Goal: Navigation & Orientation: Find specific page/section

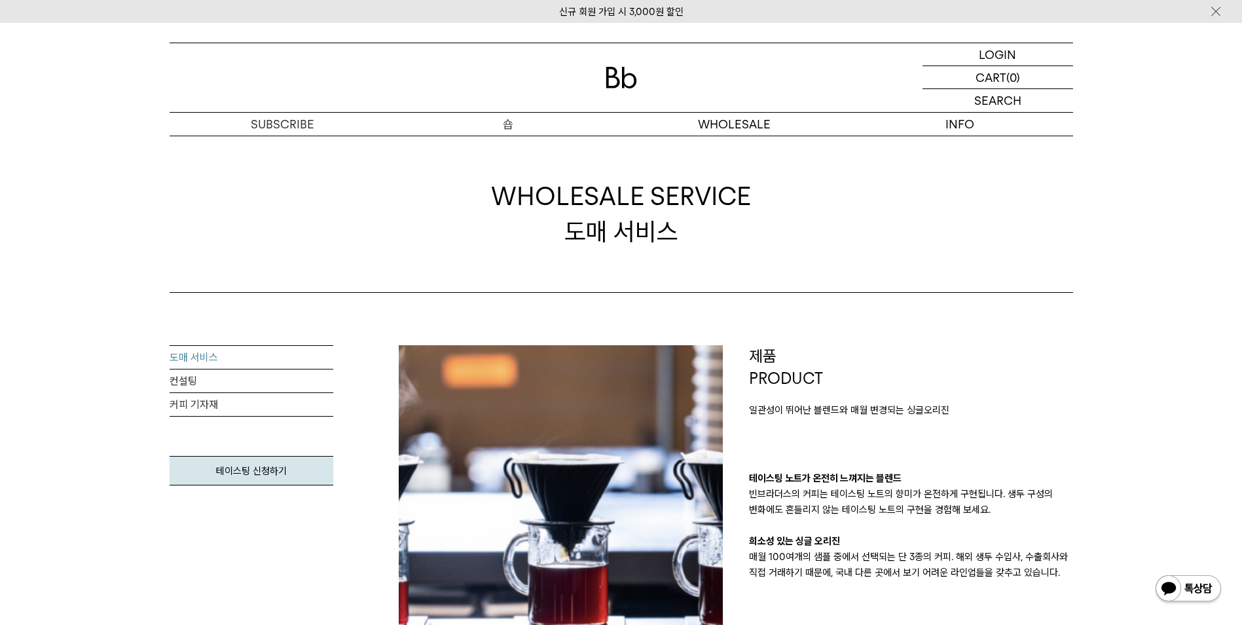
click at [507, 121] on p "숍" at bounding box center [509, 124] width 226 height 23
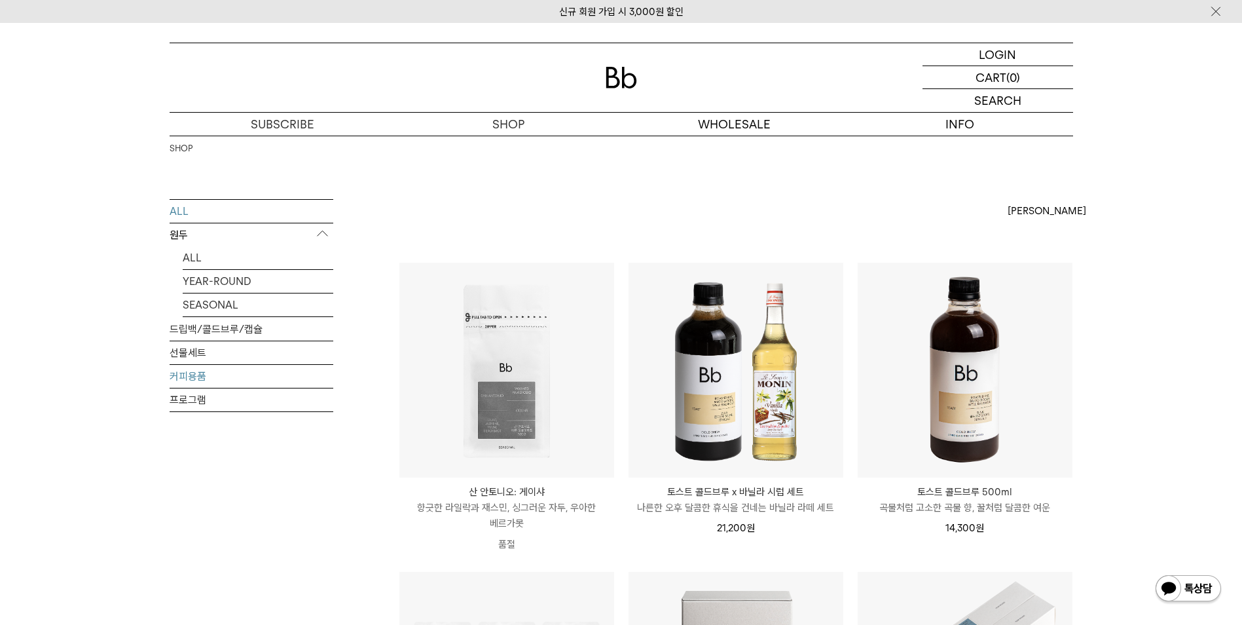
click at [196, 377] on link "커피용품" at bounding box center [252, 376] width 164 height 23
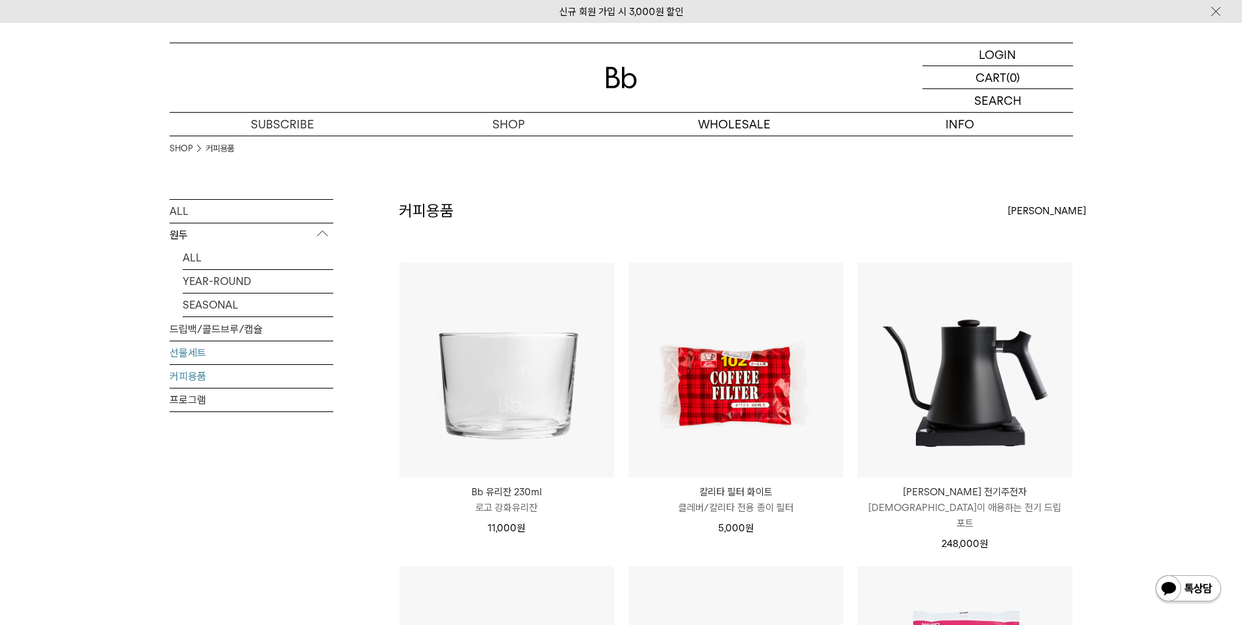
click at [195, 350] on link "선물세트" at bounding box center [252, 352] width 164 height 23
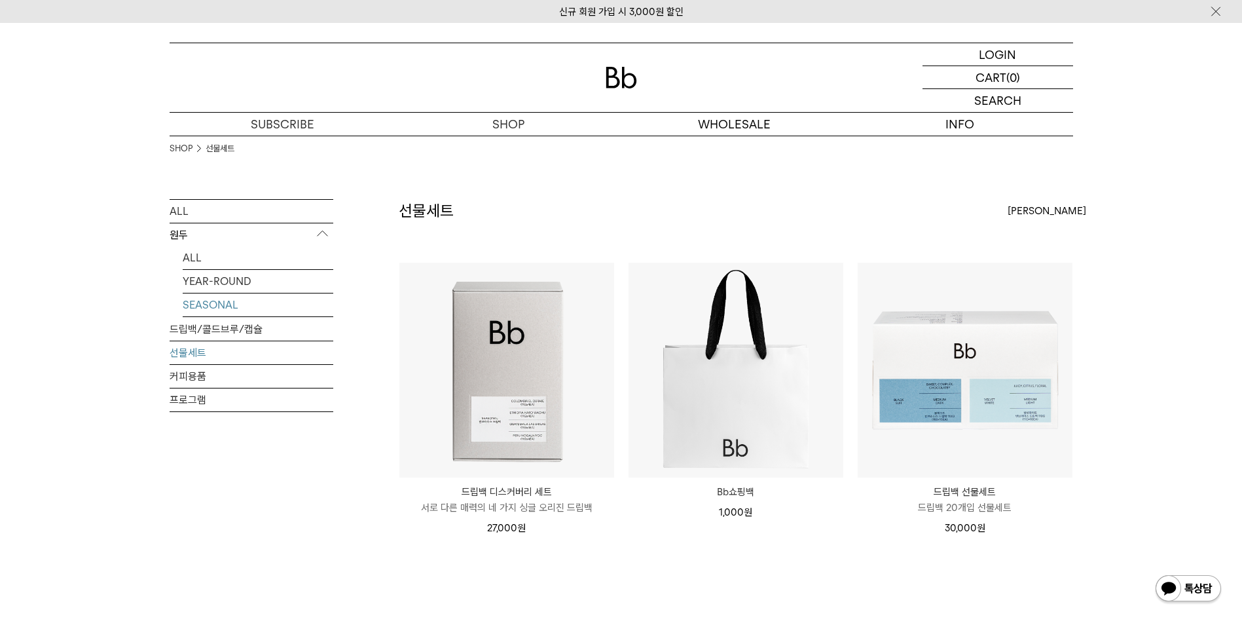
click at [225, 305] on link "SEASONAL" at bounding box center [258, 304] width 151 height 23
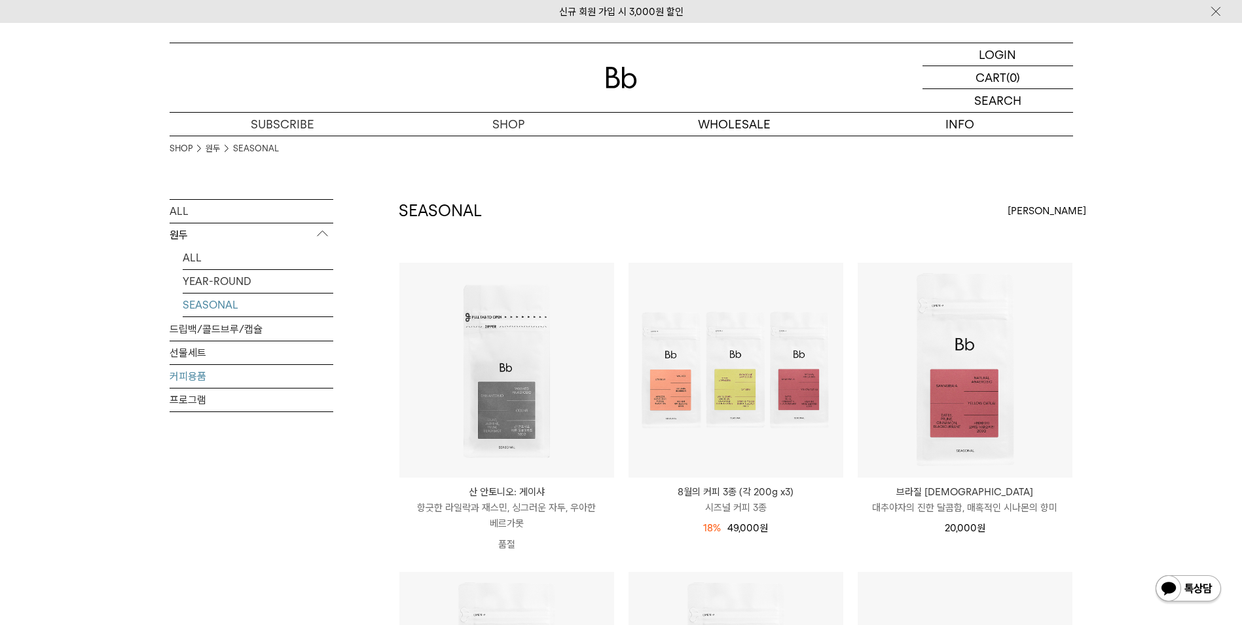
click at [192, 379] on link "커피용품" at bounding box center [252, 376] width 164 height 23
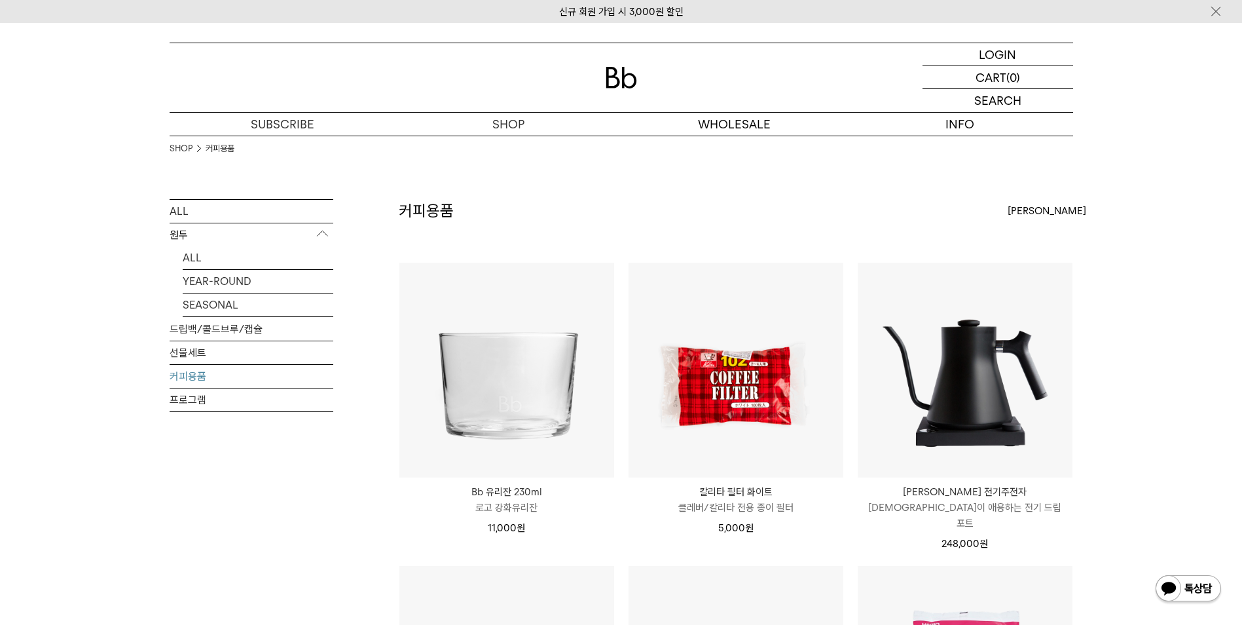
scroll to position [327, 0]
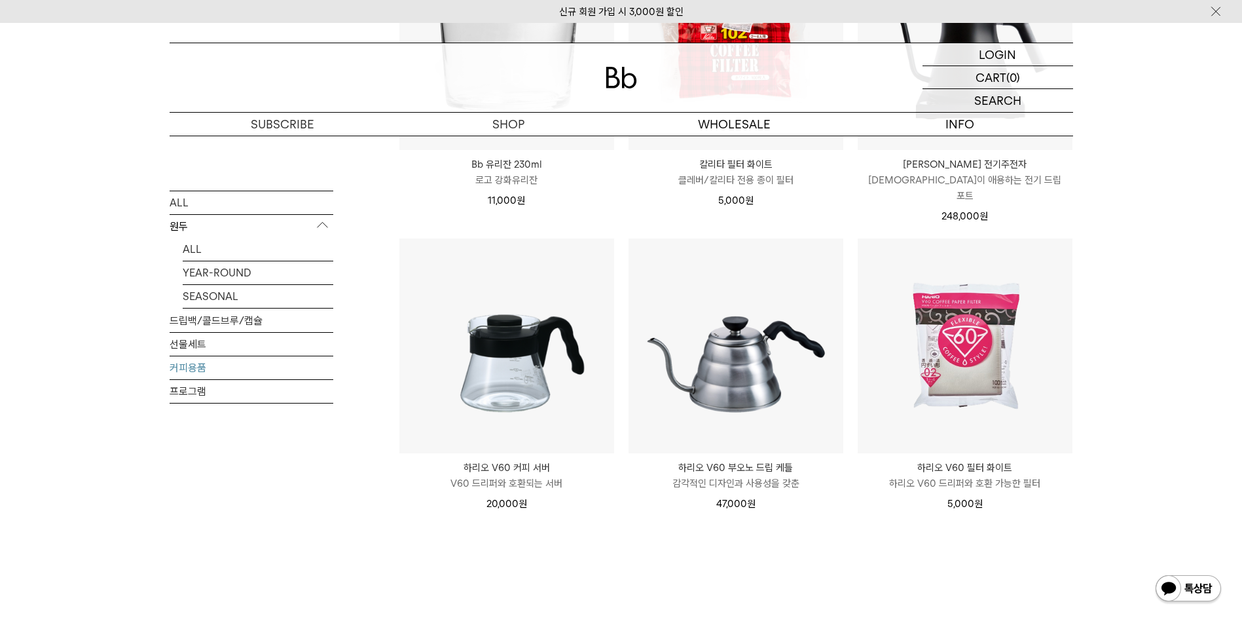
click at [1127, 318] on div "SHOP 커피용품 ALL 원두 ALL YEAR-ROUND SEASONAL 드립백/콜드브루/캡슐 선물세트 커피용품 프로그램 커피용품" at bounding box center [621, 232] width 1242 height 848
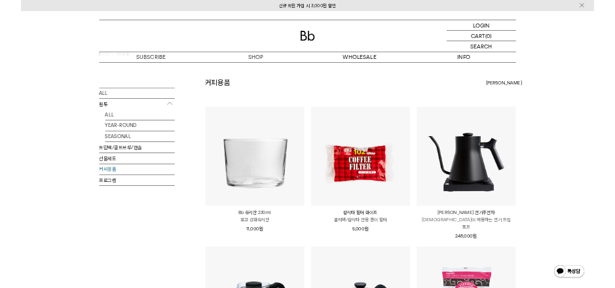
scroll to position [0, 0]
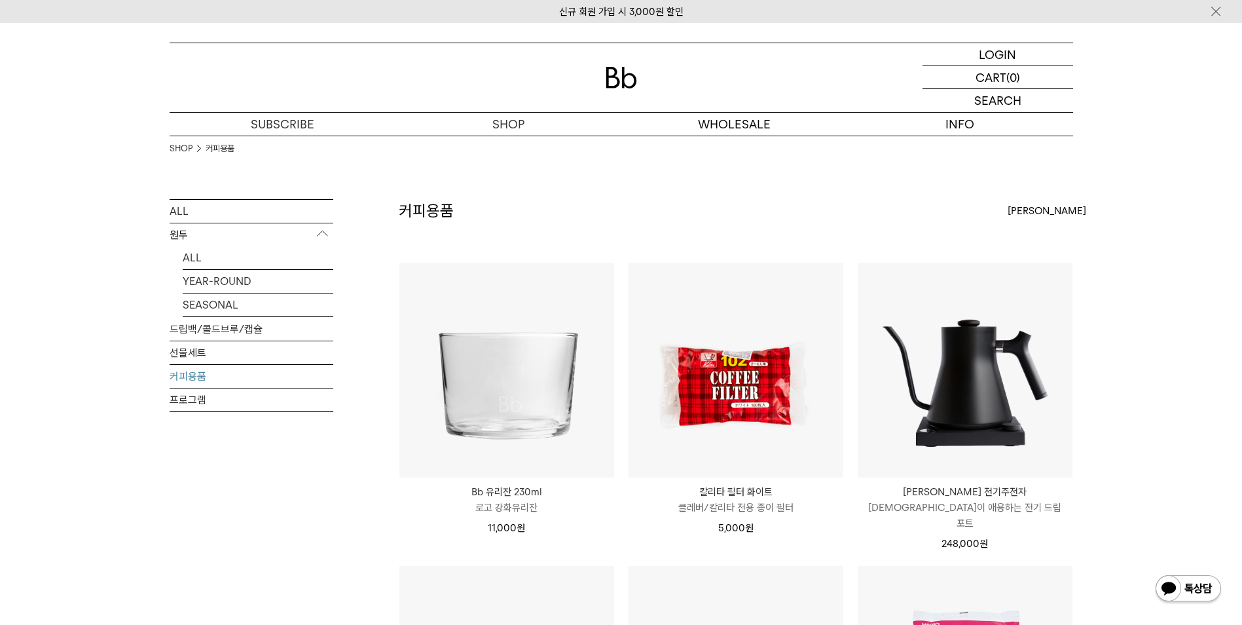
click at [1166, 347] on div "SHOP 커피용품 ALL 원두 ALL YEAR-ROUND SEASONAL 드립백/콜드브루/캡슐 선물세트 커피용품 프로그램 커피용품" at bounding box center [621, 560] width 1242 height 848
